Goal: Transaction & Acquisition: Purchase product/service

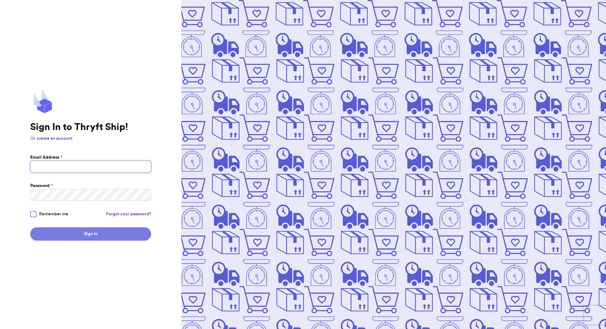
type input "[EMAIL_ADDRESS][DOMAIN_NAME]"
click at [72, 236] on button "Sign In" at bounding box center [90, 233] width 121 height 13
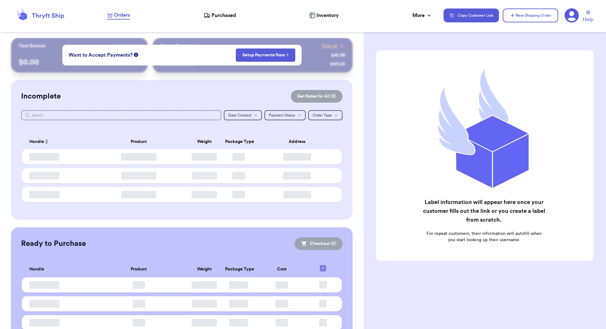
checkbox input "false"
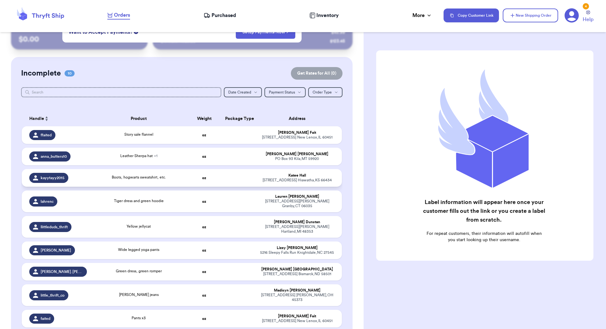
scroll to position [154, 0]
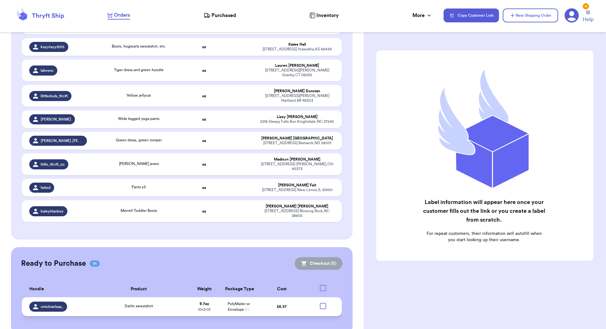
click at [321, 303] on div at bounding box center [323, 306] width 6 height 6
click at [322, 302] on input "checkbox" at bounding box center [322, 302] width 0 height 0
checkbox input "true"
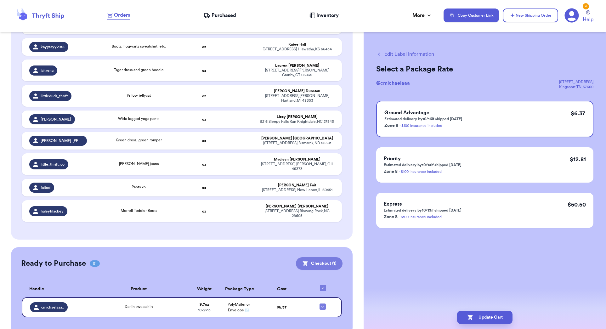
click at [326, 257] on button "Checkout ( 1 )" at bounding box center [319, 263] width 47 height 13
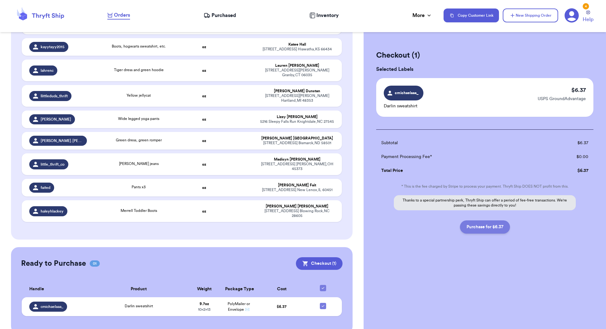
click at [477, 226] on button "Purchase for $6.37" at bounding box center [485, 226] width 50 height 13
checkbox input "false"
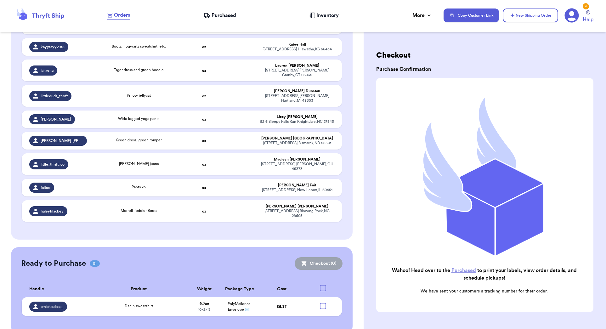
checkbox input "true"
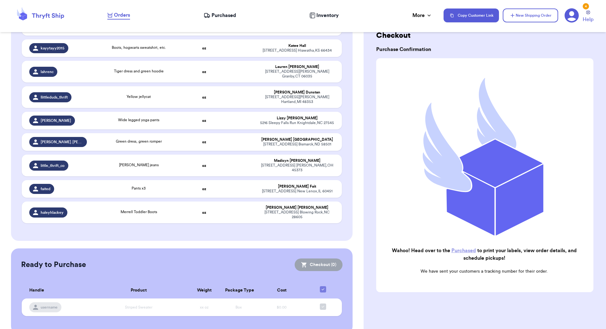
scroll to position [23, 0]
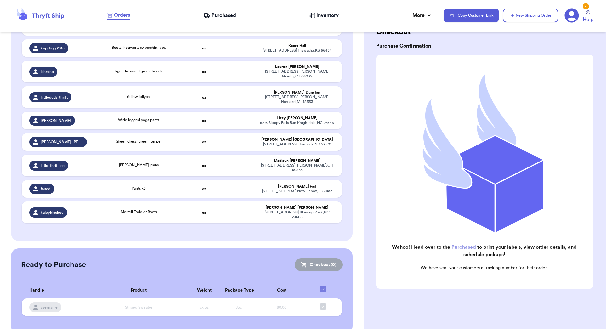
click at [457, 245] on link "Purchased" at bounding box center [463, 246] width 25 height 5
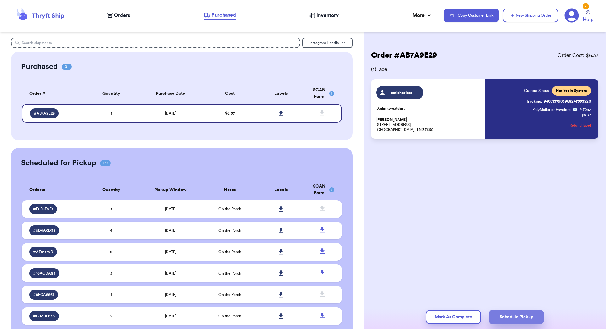
click at [497, 317] on button "Schedule Pickup" at bounding box center [515, 317] width 55 height 14
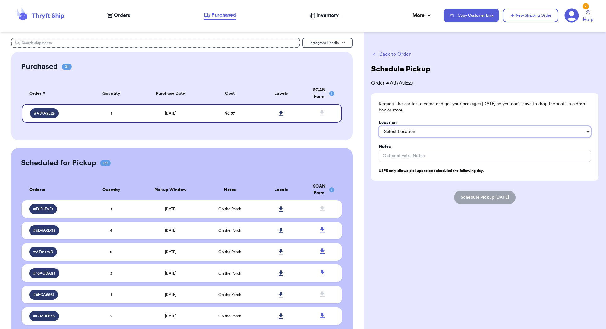
click at [405, 131] on select "Select Location In/At Mailbox On the Porch Front Door Back Door Side Door Knock…" at bounding box center [484, 131] width 212 height 11
select select "On the Porch"
click at [378, 126] on select "Select Location In/At Mailbox On the Porch Front Door Back Door Side Door Knock…" at bounding box center [484, 131] width 212 height 11
click at [482, 196] on button "Schedule Pickup [DATE]" at bounding box center [485, 197] width 62 height 13
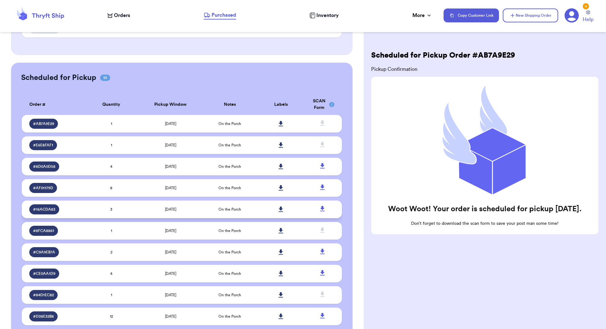
scroll to position [105, 0]
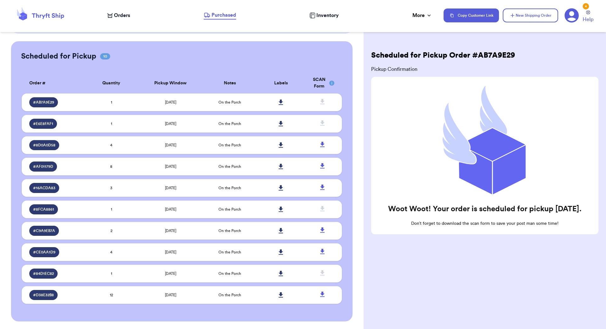
click at [417, 53] on h2 "Scheduled for Pickup Order # AB7A9E29" at bounding box center [443, 55] width 144 height 10
click at [221, 15] on span "Purchased" at bounding box center [223, 15] width 25 height 8
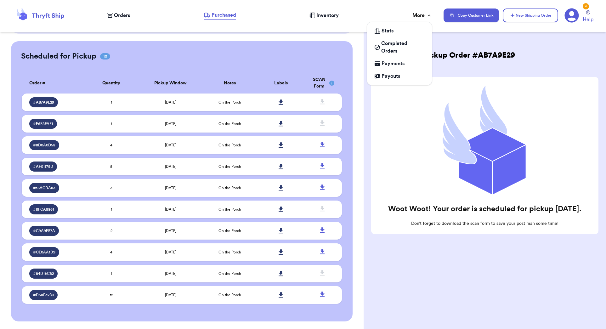
click at [423, 16] on div "More" at bounding box center [422, 16] width 20 height 8
drag, startPoint x: 423, startPoint y: 16, endPoint x: 402, endPoint y: 48, distance: 38.6
click at [402, 48] on span "Completed Orders" at bounding box center [402, 47] width 43 height 15
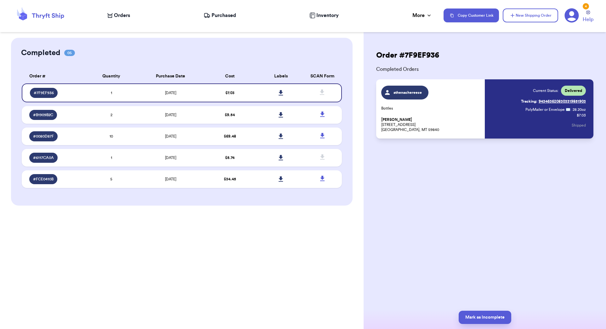
click at [512, 46] on div "Order # 7F9EF936 Completed Orders athenachereese Bottles [PERSON_NAME] [STREET_…" at bounding box center [484, 113] width 242 height 151
click at [119, 13] on span "Orders" at bounding box center [122, 16] width 16 height 8
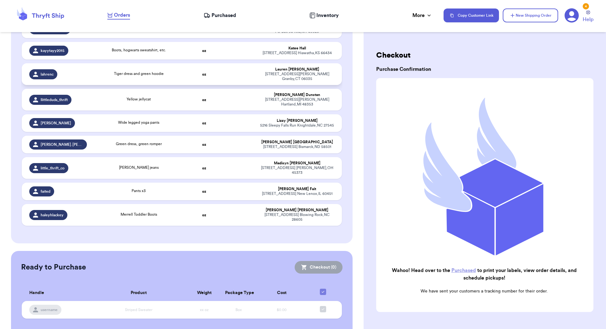
scroll to position [153, 0]
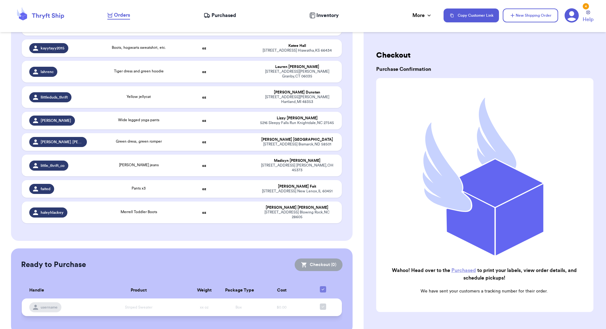
click at [269, 298] on td "$0.00" at bounding box center [282, 307] width 52 height 18
click at [462, 268] on link "Purchased" at bounding box center [463, 270] width 25 height 5
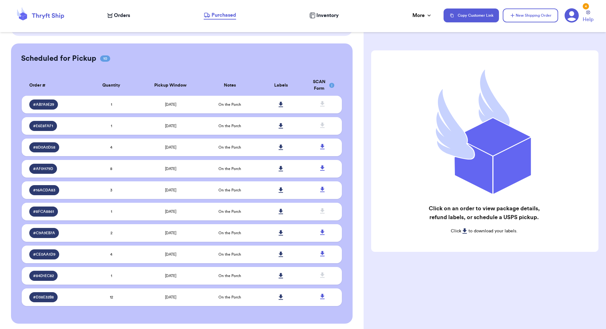
scroll to position [105, 0]
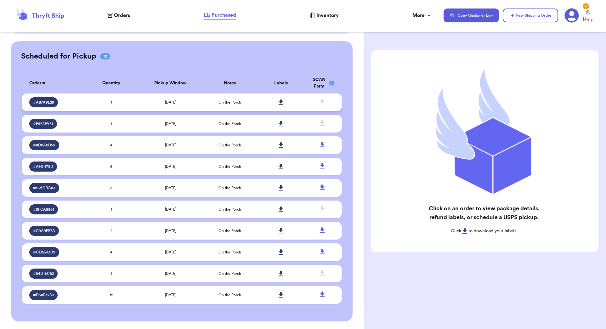
click at [73, 102] on div "# AB7A9E29" at bounding box center [55, 102] width 53 height 10
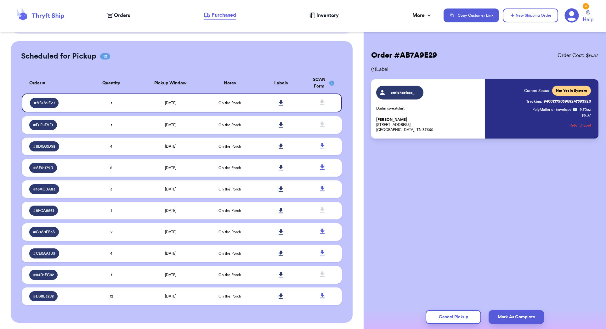
click at [579, 99] on link "Tracking: 9400137903968247393920" at bounding box center [558, 101] width 65 height 10
click at [379, 67] on span "( 1 ) Label" at bounding box center [484, 69] width 227 height 8
click at [532, 100] on span "Tracking:" at bounding box center [534, 101] width 16 height 5
click at [279, 104] on icon at bounding box center [280, 103] width 5 height 6
